Goal: Task Accomplishment & Management: Use online tool/utility

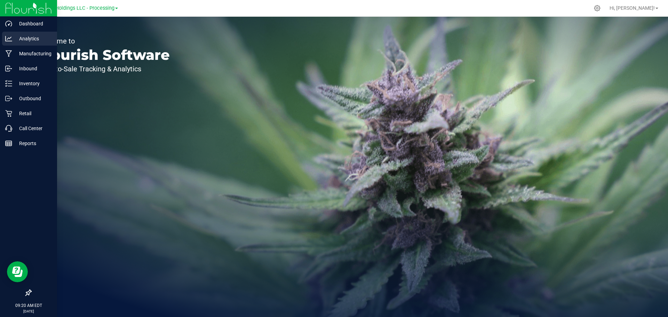
click at [23, 35] on p "Analytics" at bounding box center [33, 38] width 42 height 8
click at [24, 99] on p "Outbound" at bounding box center [33, 98] width 42 height 8
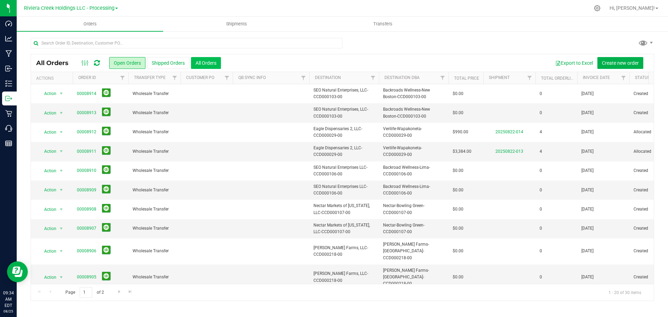
click at [206, 63] on button "All Orders" at bounding box center [206, 63] width 30 height 12
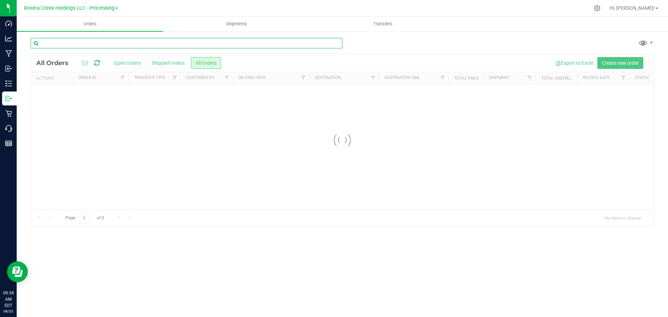
click at [93, 45] on input "text" at bounding box center [187, 43] width 312 height 10
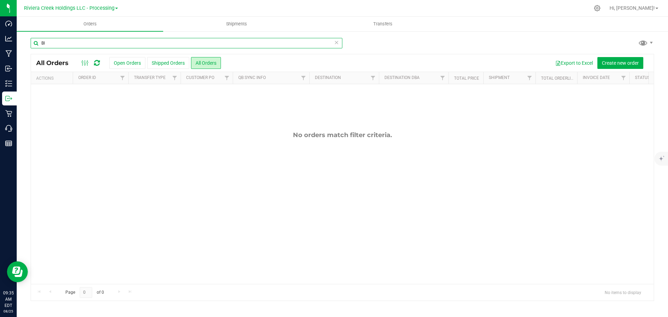
type input "B"
type input "Georgesville"
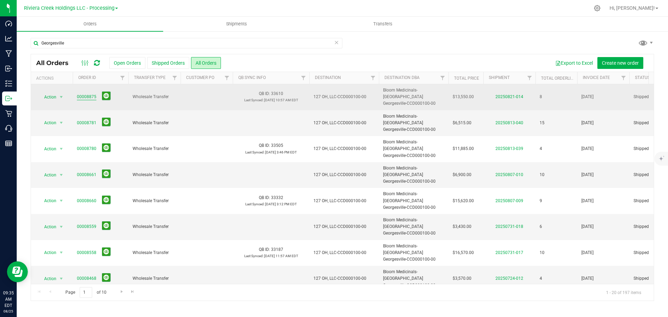
click at [85, 95] on link "00008875" at bounding box center [86, 97] width 19 height 7
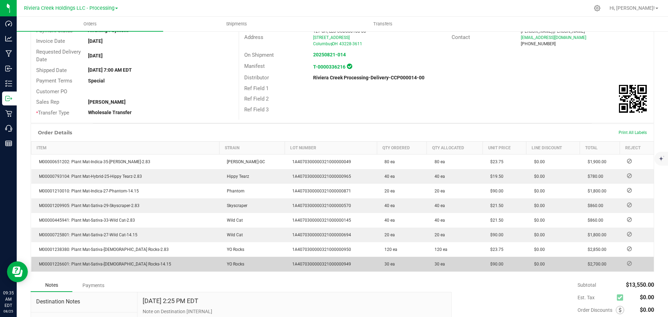
scroll to position [104, 0]
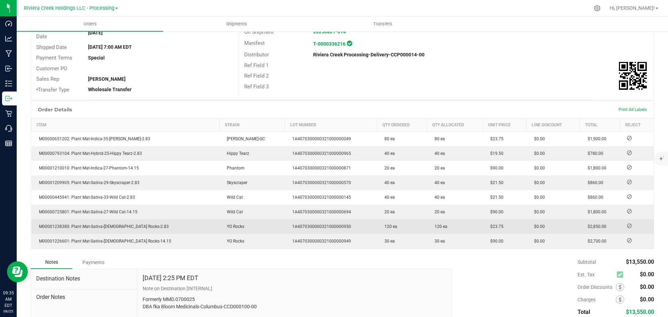
click at [135, 226] on td "M00001238380: Plant Mat-Sativa-33-YO Rocks-2.83" at bounding box center [125, 226] width 188 height 15
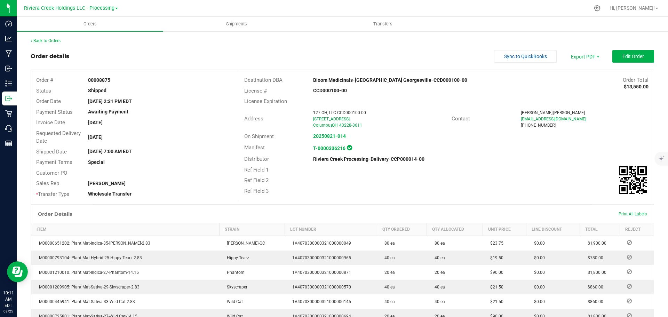
scroll to position [104, 0]
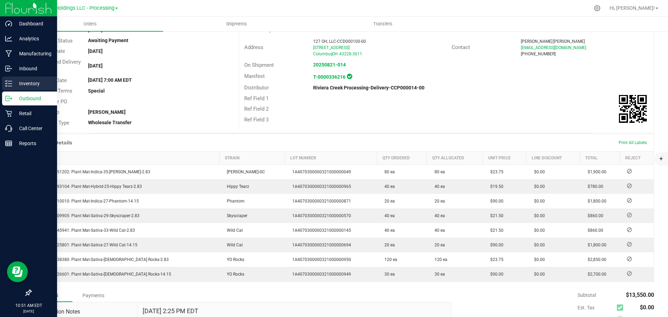
scroll to position [70, 0]
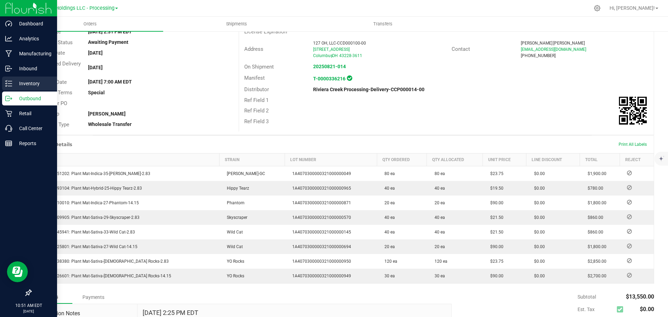
click at [11, 80] on div "Inventory" at bounding box center [29, 84] width 55 height 14
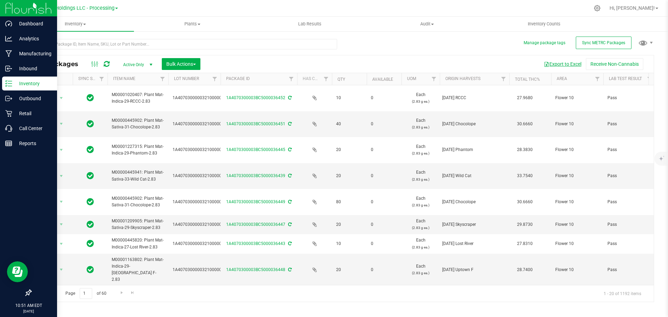
click at [551, 65] on button "Export to Excel" at bounding box center [562, 64] width 47 height 12
